Goal: Book appointment/travel/reservation

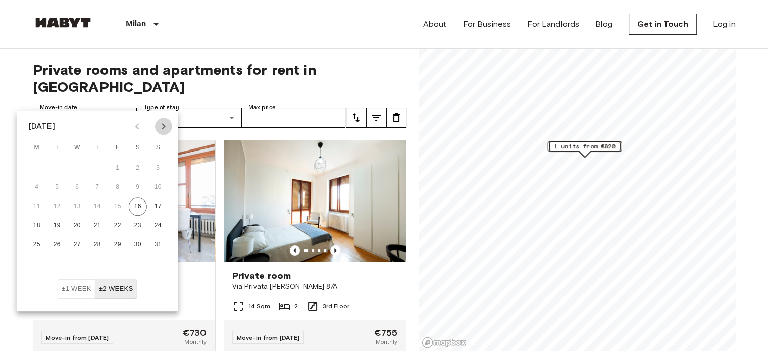
click at [164, 128] on icon "Next month" at bounding box center [164, 126] width 12 height 12
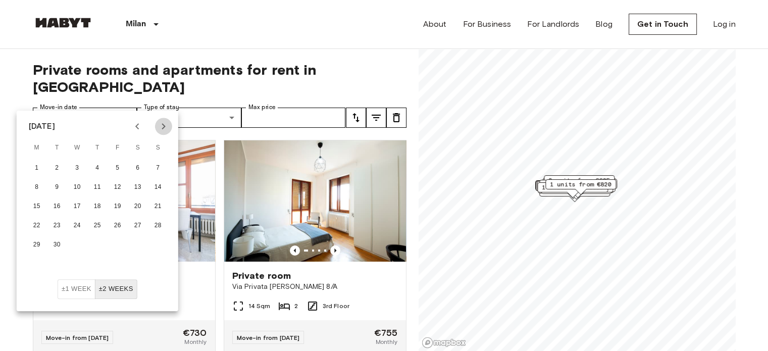
click at [164, 128] on icon "Next month" at bounding box center [164, 126] width 12 height 12
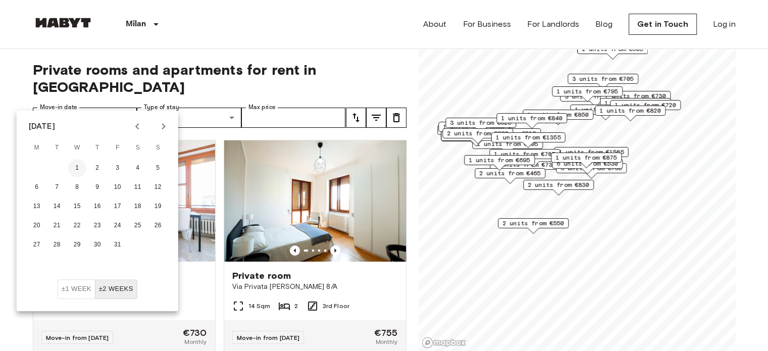
click at [79, 166] on button "1" at bounding box center [77, 168] width 18 height 18
type input "**********"
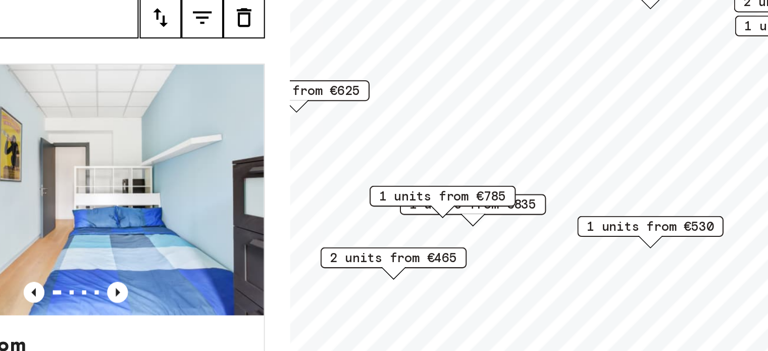
click at [511, 206] on span "1 units from €785" at bounding box center [493, 204] width 62 height 9
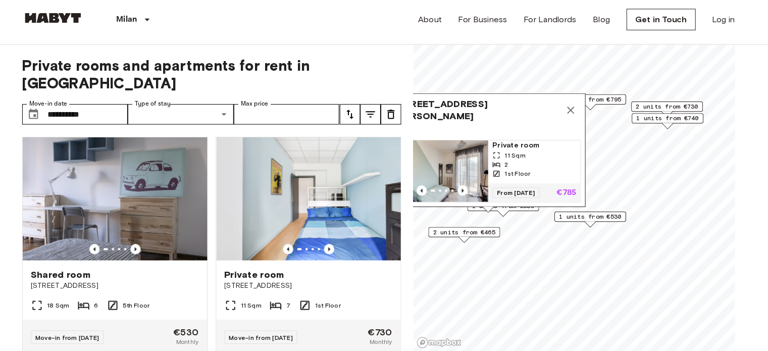
scroll to position [1, 0]
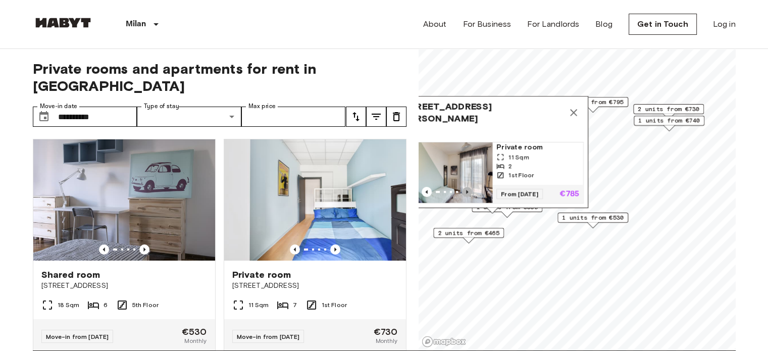
click at [465, 187] on icon "Previous image" at bounding box center [467, 192] width 10 height 10
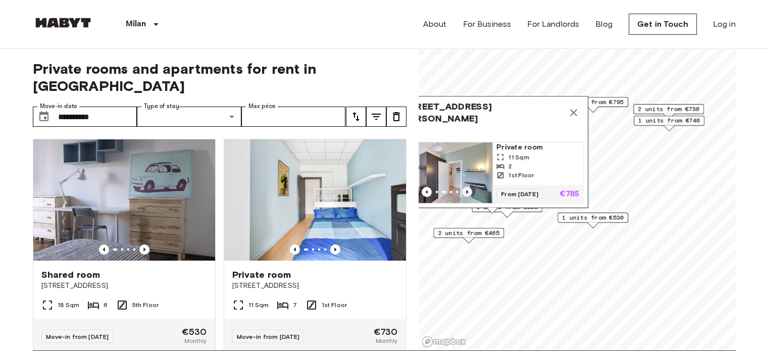
click at [465, 187] on icon "Previous image" at bounding box center [467, 192] width 10 height 10
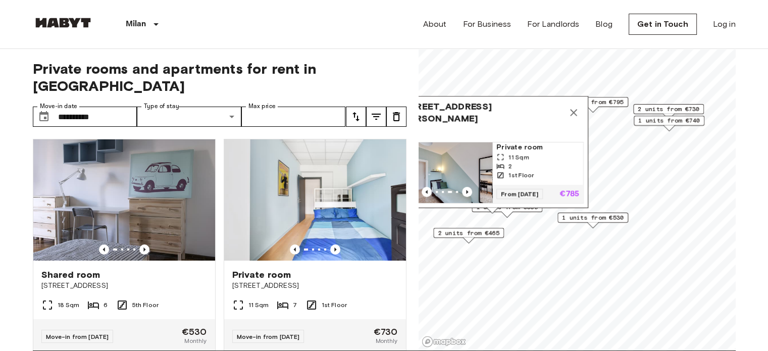
click at [520, 162] on div "2" at bounding box center [538, 166] width 83 height 9
click at [574, 107] on icon "Map marker" at bounding box center [574, 113] width 12 height 12
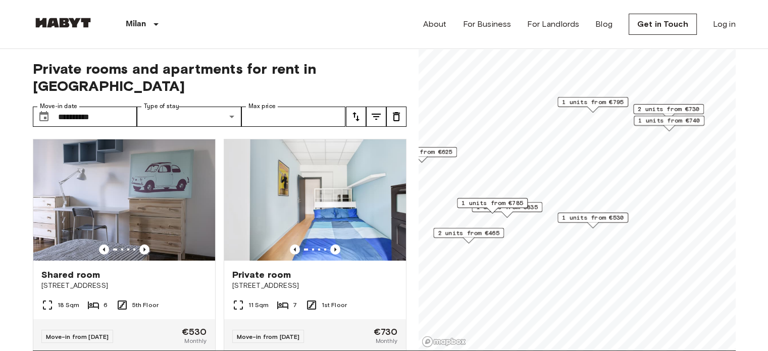
click at [538, 207] on span "1 units from €835" at bounding box center [507, 207] width 62 height 9
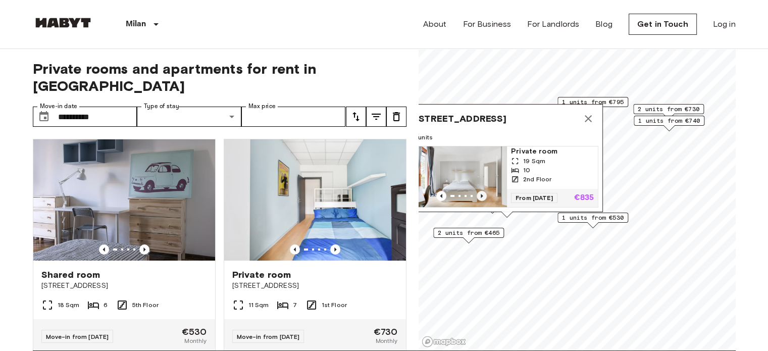
click at [481, 191] on icon "Previous image" at bounding box center [482, 196] width 10 height 10
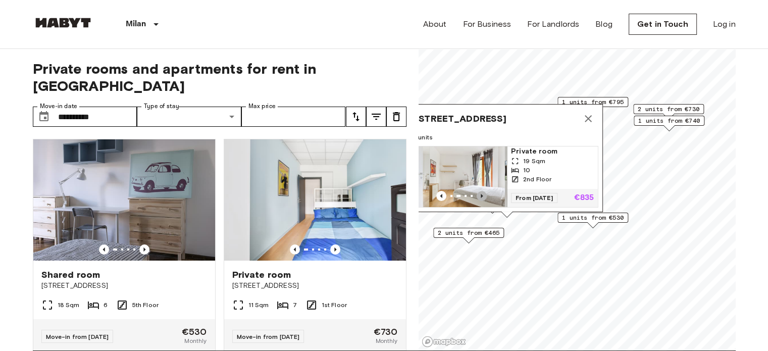
click at [481, 191] on icon "Previous image" at bounding box center [482, 196] width 10 height 10
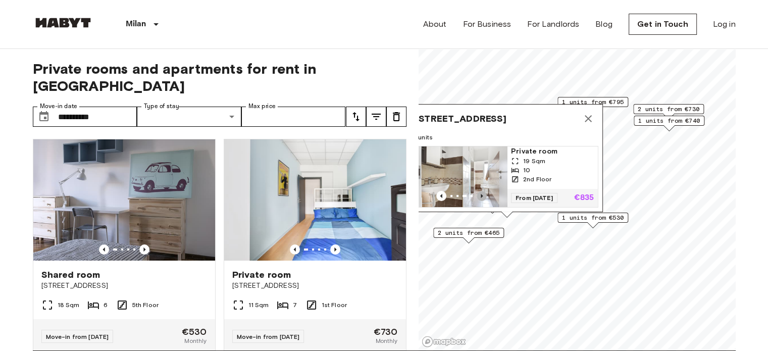
click at [481, 191] on icon "Previous image" at bounding box center [482, 196] width 10 height 10
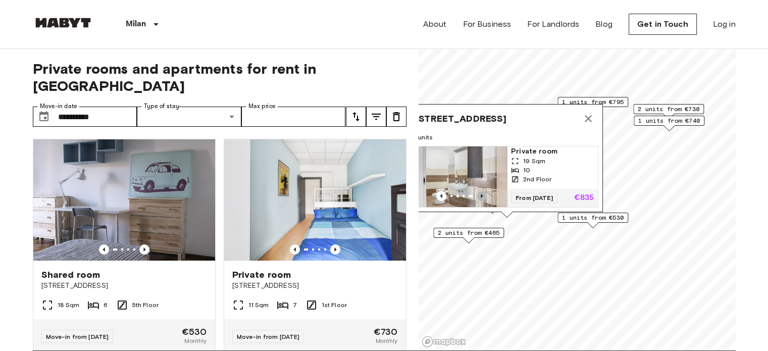
click at [481, 191] on icon "Previous image" at bounding box center [482, 196] width 10 height 10
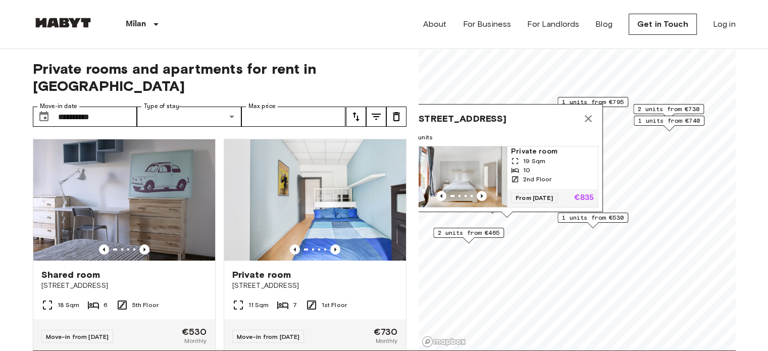
click at [676, 123] on span "1 units from €740" at bounding box center [670, 120] width 62 height 9
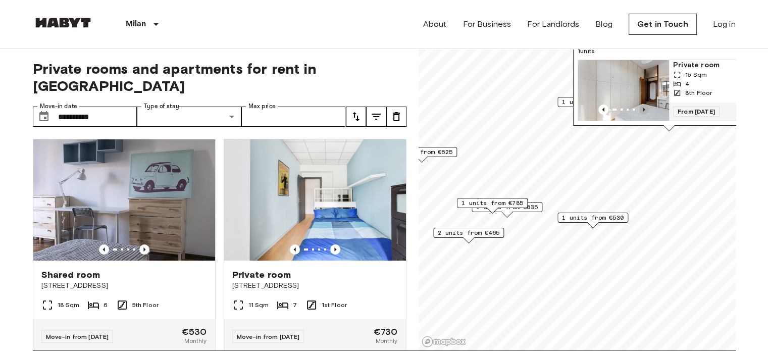
click at [641, 105] on icon "Previous image" at bounding box center [644, 110] width 10 height 10
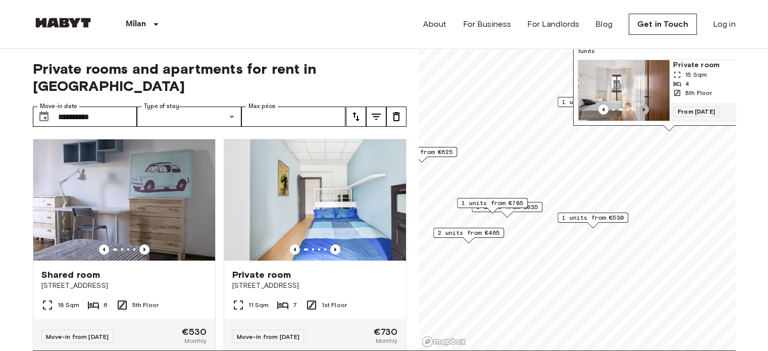
click at [641, 105] on icon "Previous image" at bounding box center [644, 110] width 10 height 10
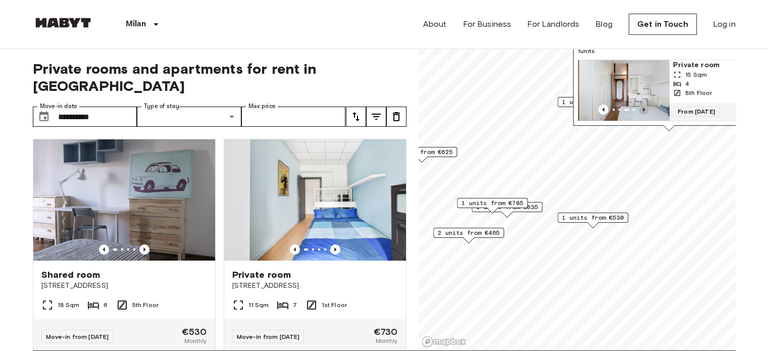
click at [641, 105] on icon "Previous image" at bounding box center [644, 110] width 10 height 10
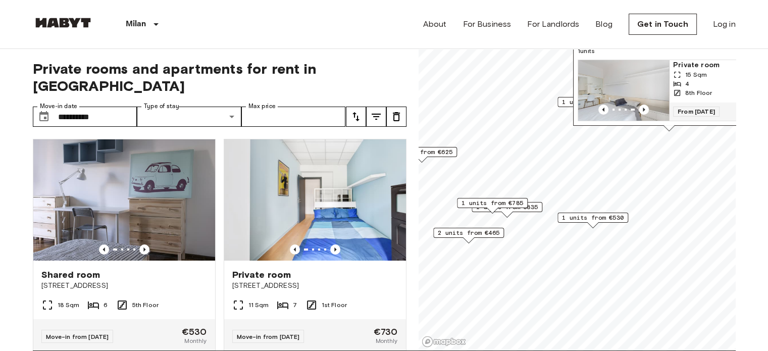
click at [564, 102] on span "1 units from €795" at bounding box center [593, 102] width 62 height 9
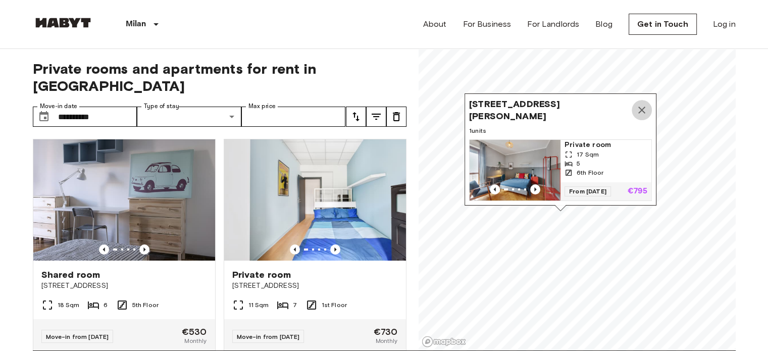
click at [637, 104] on icon "Map marker" at bounding box center [642, 110] width 12 height 12
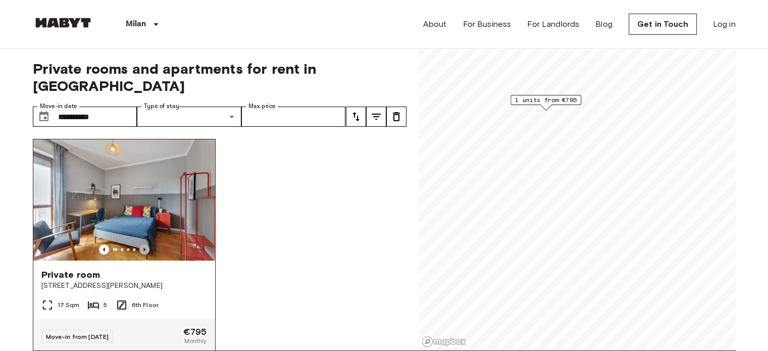
click at [145, 245] on icon "Previous image" at bounding box center [144, 250] width 10 height 10
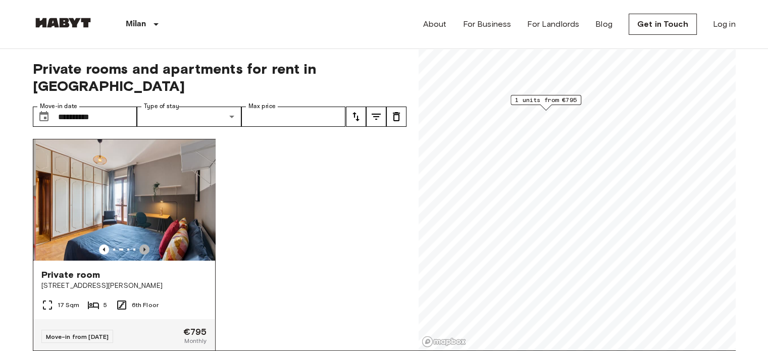
click at [145, 245] on icon "Previous image" at bounding box center [144, 250] width 10 height 10
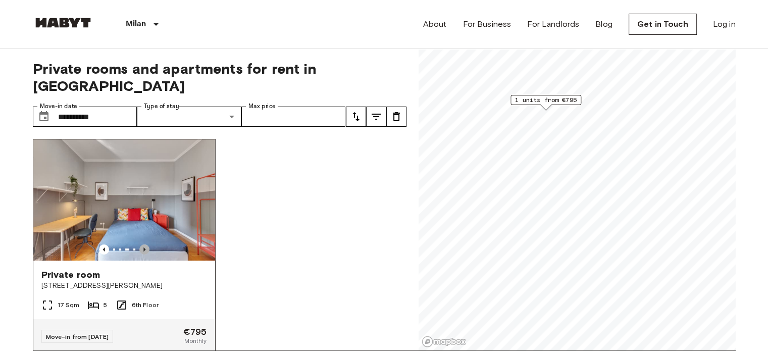
click at [145, 245] on icon "Previous image" at bounding box center [144, 250] width 10 height 10
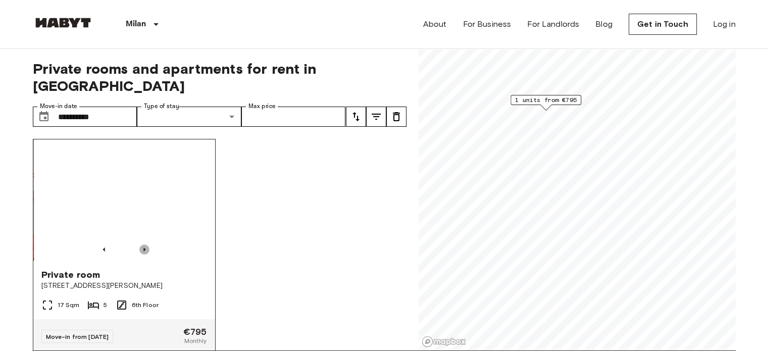
click at [145, 245] on icon "Previous image" at bounding box center [144, 250] width 10 height 10
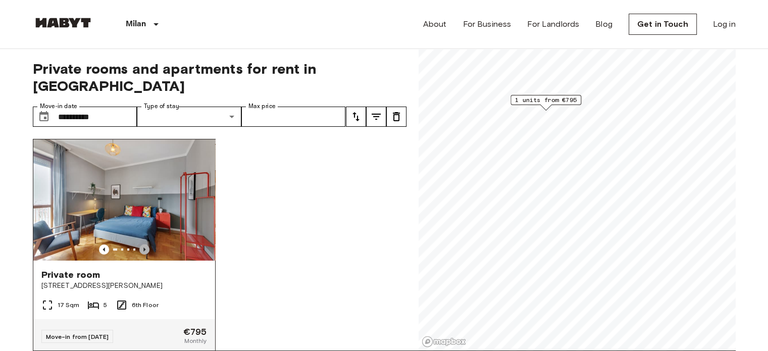
click at [145, 245] on icon "Previous image" at bounding box center [144, 250] width 10 height 10
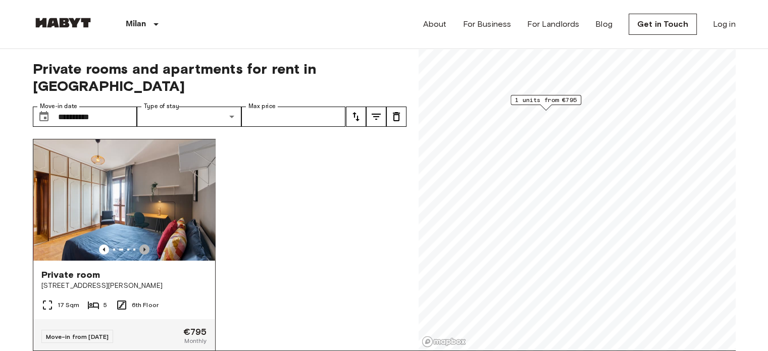
click at [145, 245] on icon "Previous image" at bounding box center [144, 250] width 10 height 10
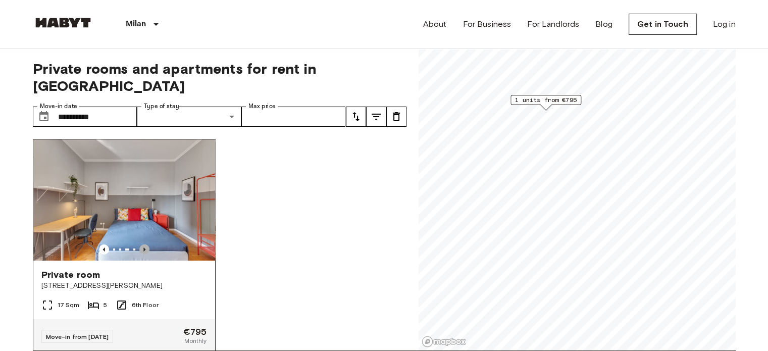
click at [145, 245] on icon "Previous image" at bounding box center [144, 250] width 10 height 10
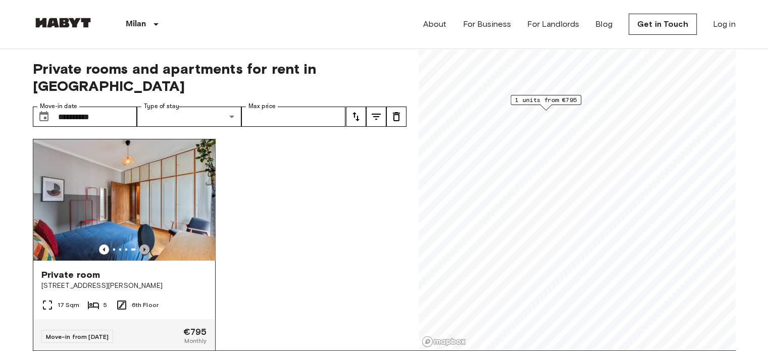
click at [145, 245] on icon "Previous image" at bounding box center [144, 250] width 10 height 10
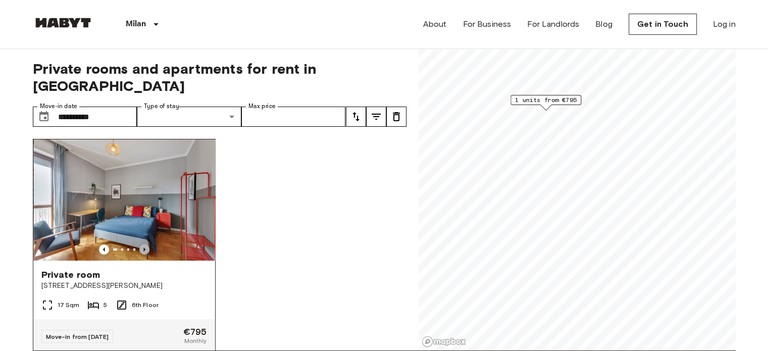
click at [145, 245] on icon "Previous image" at bounding box center [144, 250] width 10 height 10
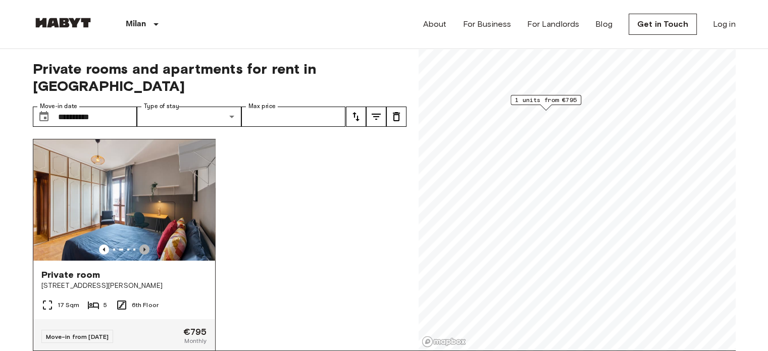
click at [145, 245] on icon "Previous image" at bounding box center [144, 250] width 10 height 10
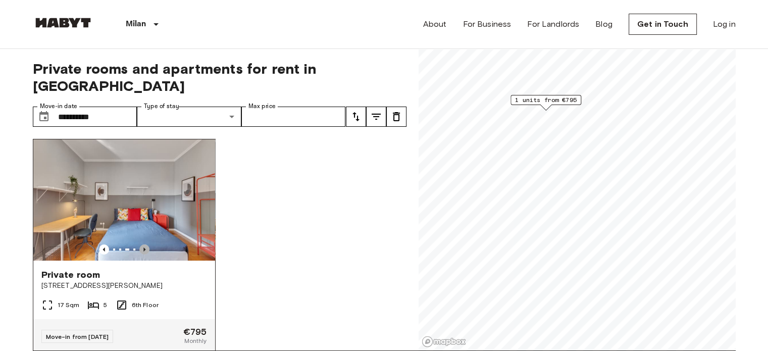
click at [145, 245] on icon "Previous image" at bounding box center [144, 250] width 10 height 10
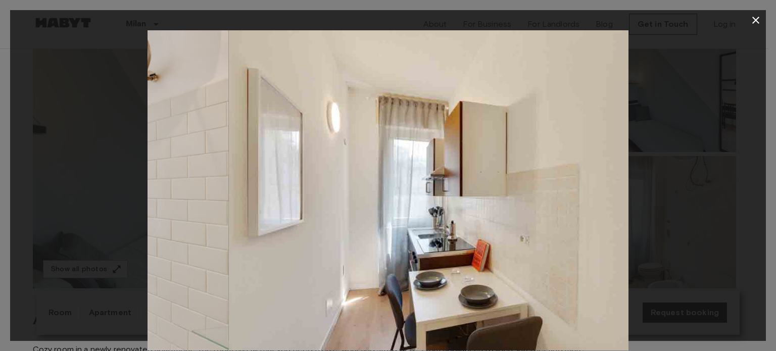
click at [351, 181] on img at bounding box center [469, 190] width 481 height 320
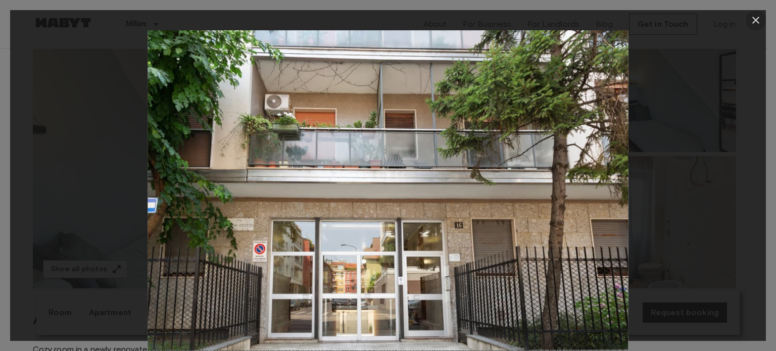
click at [754, 25] on icon "button" at bounding box center [756, 20] width 12 height 12
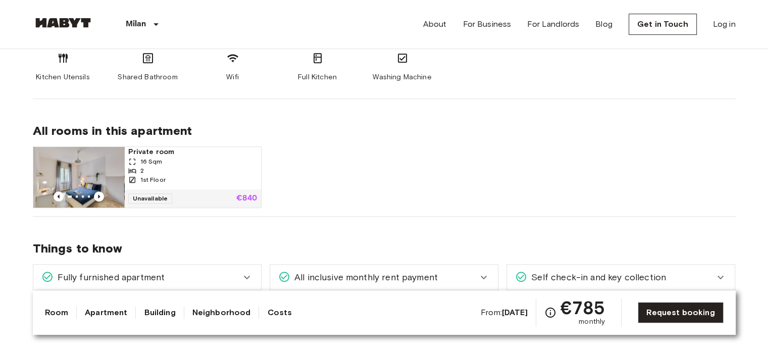
scroll to position [580, 0]
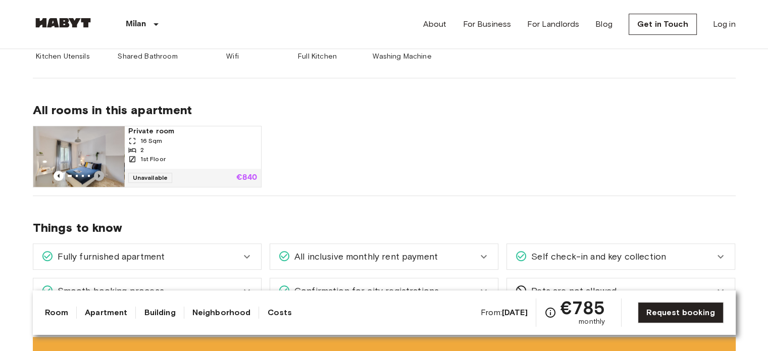
click at [97, 176] on icon "Previous image" at bounding box center [99, 176] width 10 height 10
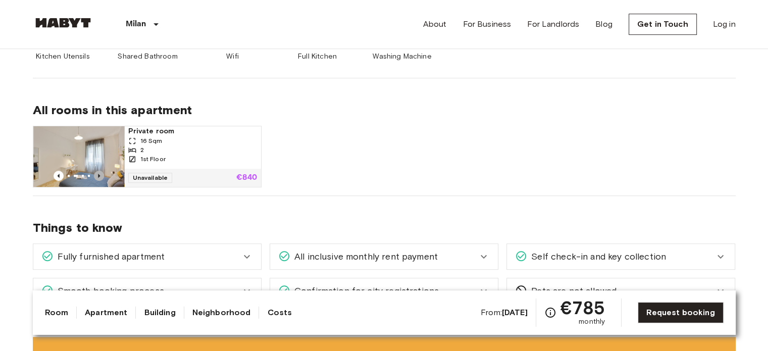
click at [97, 176] on icon "Previous image" at bounding box center [99, 176] width 10 height 10
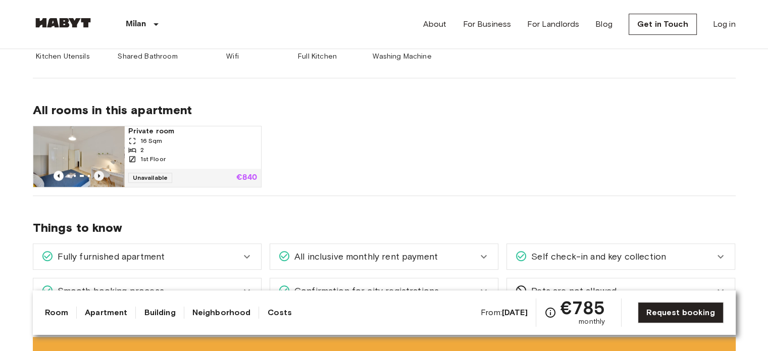
click at [97, 176] on icon "Previous image" at bounding box center [99, 176] width 10 height 10
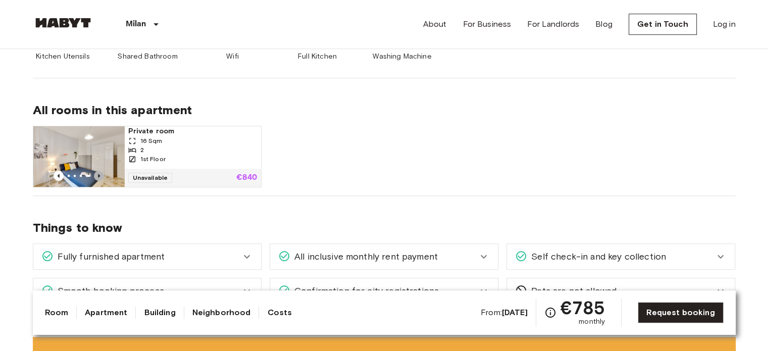
click at [97, 176] on icon "Previous image" at bounding box center [99, 176] width 10 height 10
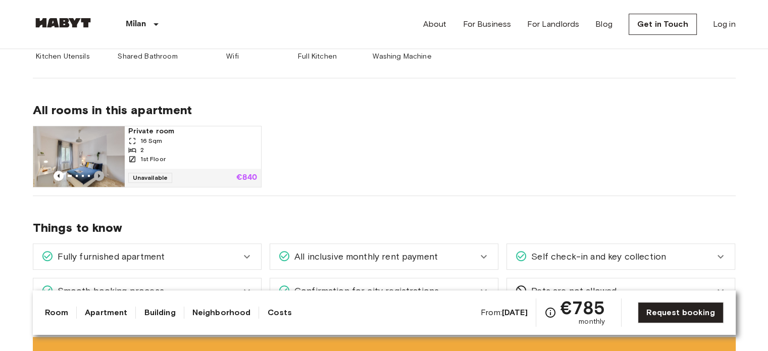
click at [97, 176] on icon "Previous image" at bounding box center [99, 176] width 10 height 10
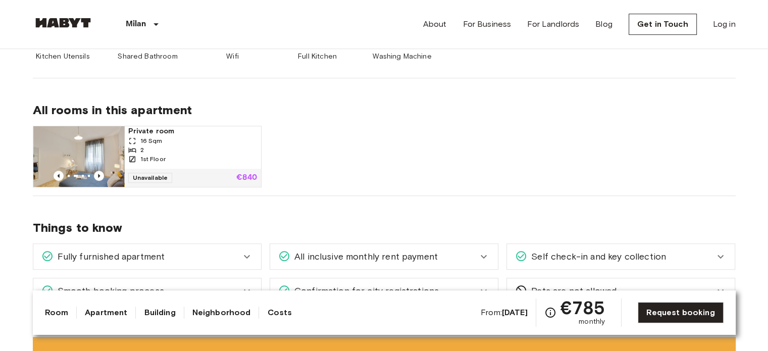
click at [179, 160] on div "1st Floor" at bounding box center [192, 159] width 129 height 9
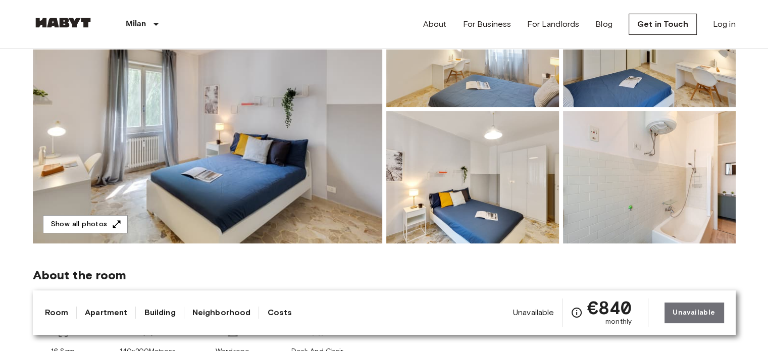
scroll to position [105, 0]
